Goal: Find specific page/section: Find specific page/section

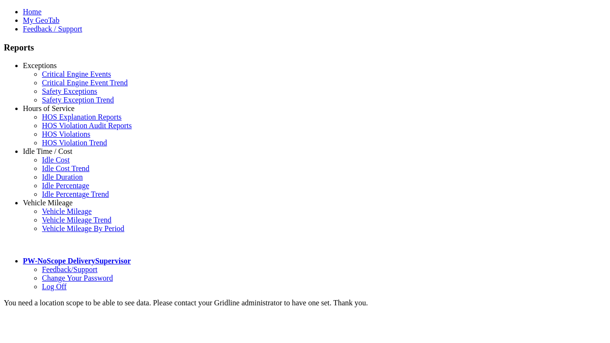
click at [55, 70] on link "Exceptions" at bounding box center [40, 66] width 34 height 8
click at [62, 87] on link "Critical Engine Event Trend" at bounding box center [85, 83] width 86 height 8
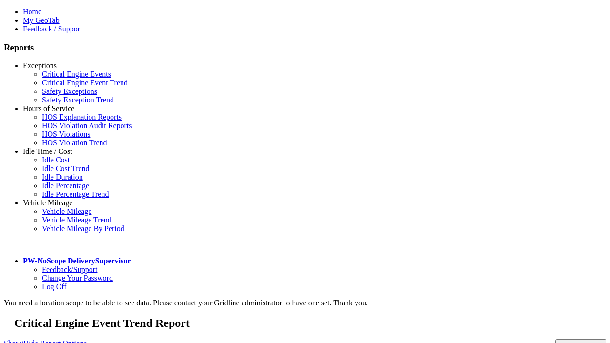
select select "**********"
select select "**"
